Goal: Find specific page/section: Find specific page/section

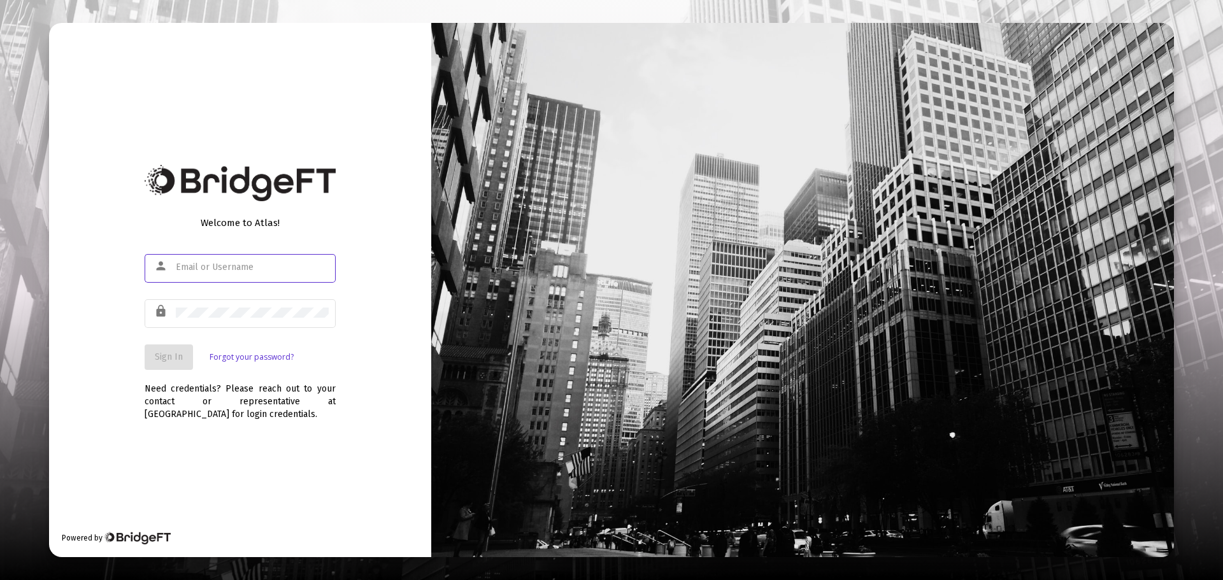
type input "[EMAIL_ADDRESS][DOMAIN_NAME]"
click at [177, 355] on span "Sign In" at bounding box center [169, 357] width 28 height 11
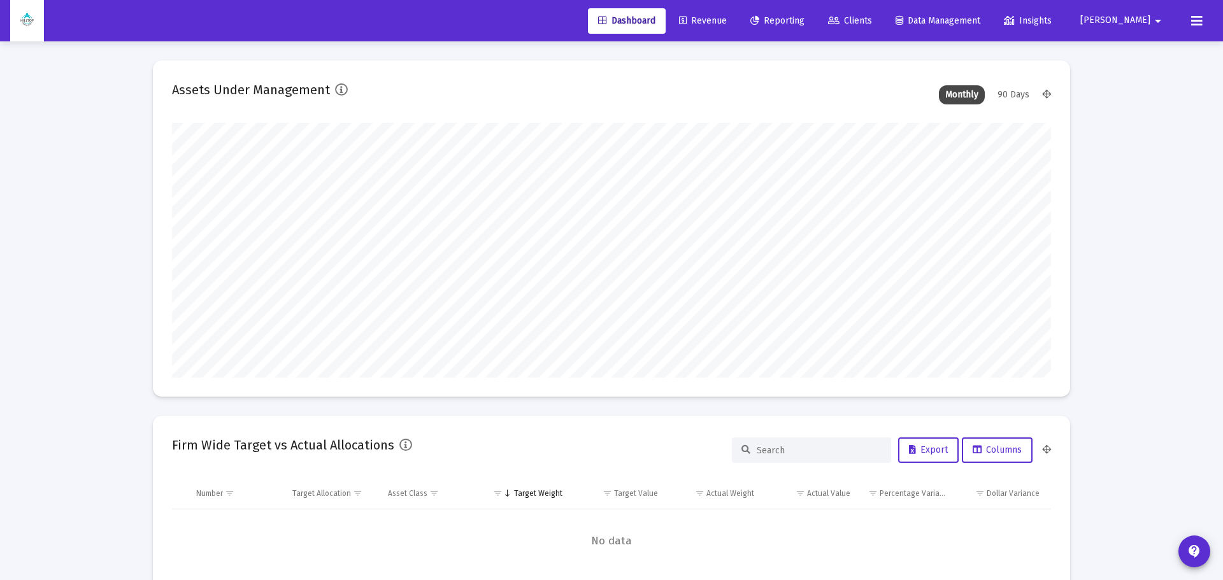
type input "[DATE]"
type input "[EMAIL_ADDRESS][DOMAIN_NAME]"
click at [717, 22] on span "Revenue" at bounding box center [693, 20] width 48 height 11
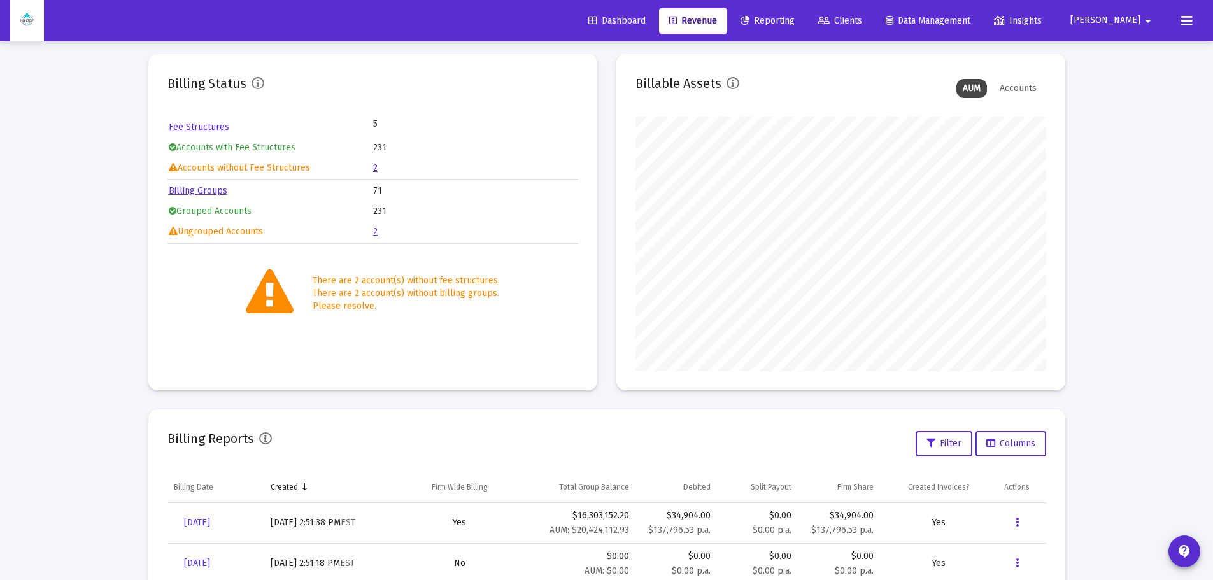
scroll to position [64, 0]
click at [375, 169] on link "2" at bounding box center [375, 170] width 4 height 11
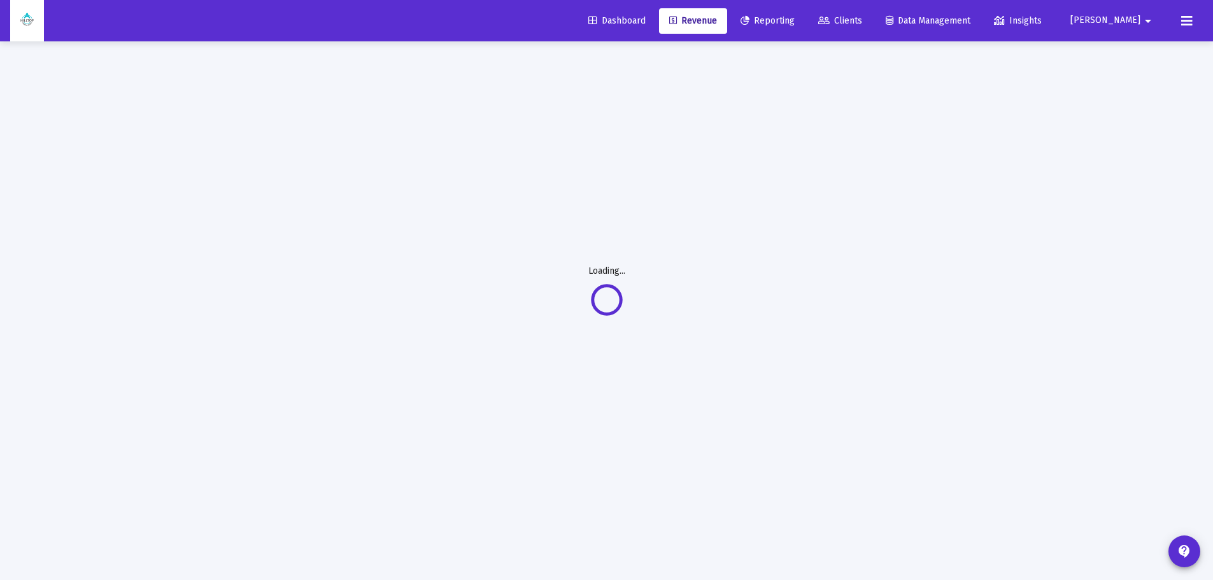
scroll to position [41, 0]
